Goal: Download file/media

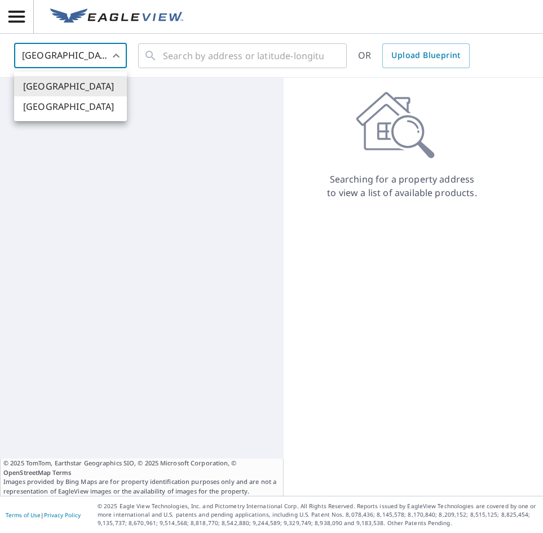
click at [117, 59] on body "DD DD [GEOGRAPHIC_DATA] US ​ ​ OR Upload Blueprint © 2025 TomTom, Earthstar Geo…" at bounding box center [271, 266] width 543 height 533
click at [85, 108] on li "[GEOGRAPHIC_DATA]" at bounding box center [70, 106] width 113 height 20
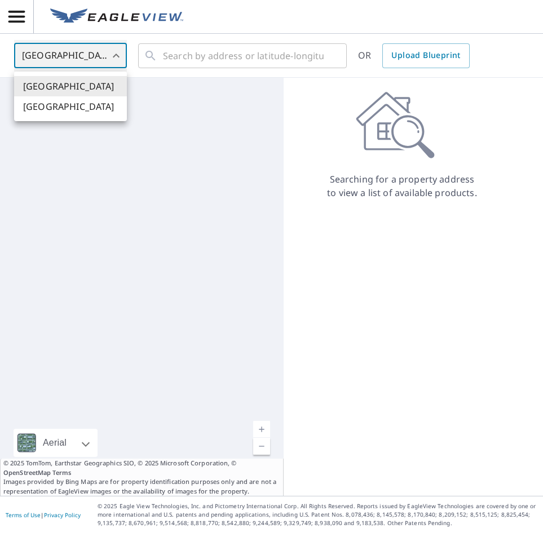
type input "CA"
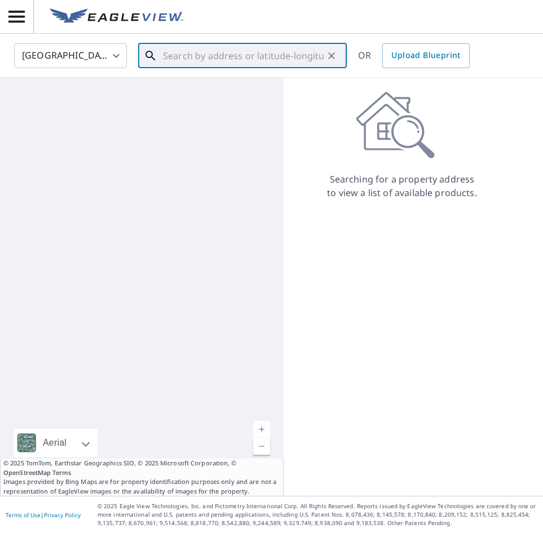
click at [177, 54] on input "text" at bounding box center [243, 56] width 161 height 32
click at [178, 53] on input "text" at bounding box center [243, 56] width 161 height 32
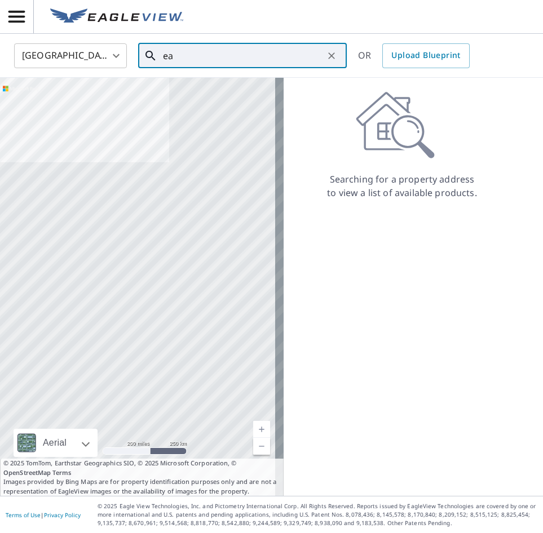
type input "e"
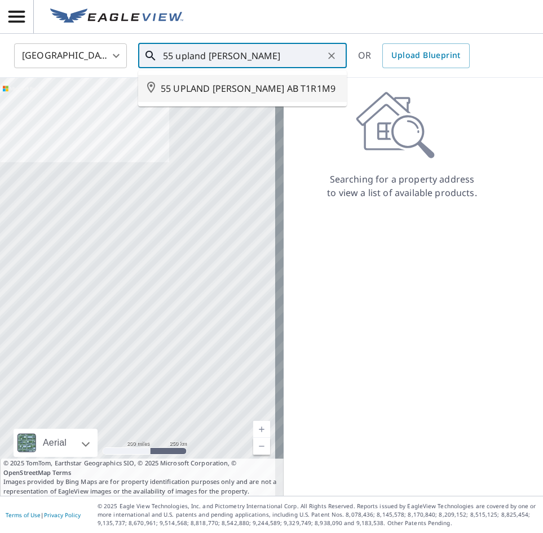
click at [199, 88] on span "55 UPLAND [PERSON_NAME] AB T1R1M9" at bounding box center [249, 89] width 177 height 14
type input "55 UPLAND [PERSON_NAME] AB T1R1M9"
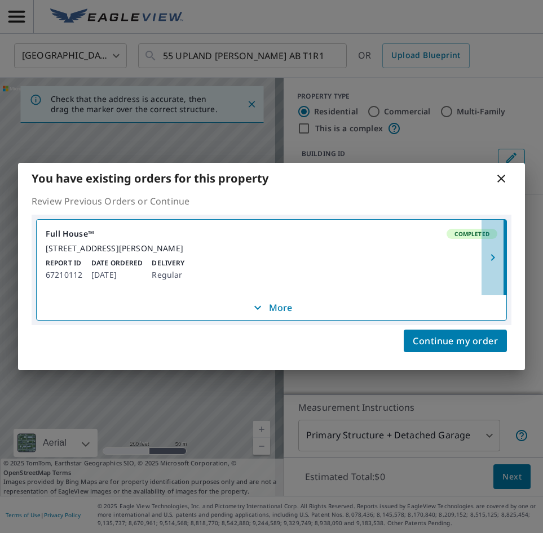
click at [490, 257] on icon "button" at bounding box center [493, 258] width 14 height 14
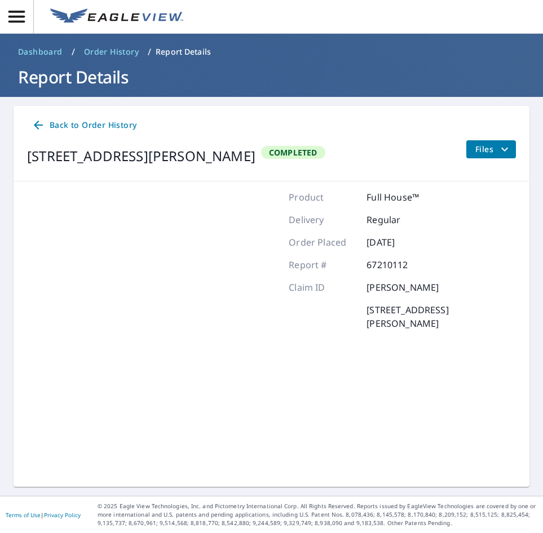
click at [498, 153] on icon "filesDropdownBtn-67210112" at bounding box center [505, 150] width 14 height 14
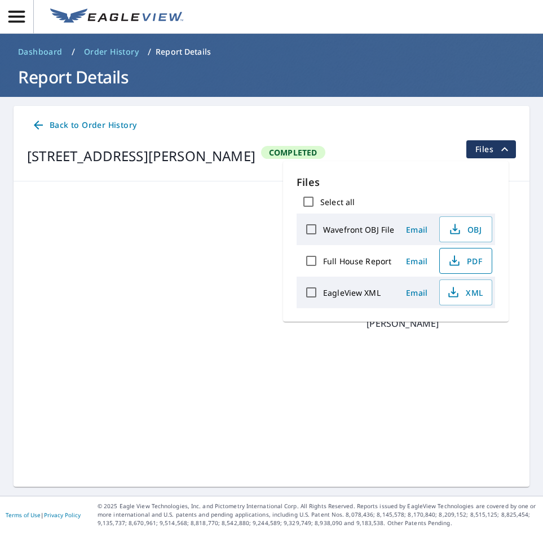
click at [469, 259] on span "PDF" at bounding box center [465, 261] width 36 height 14
